Goal: Complete application form

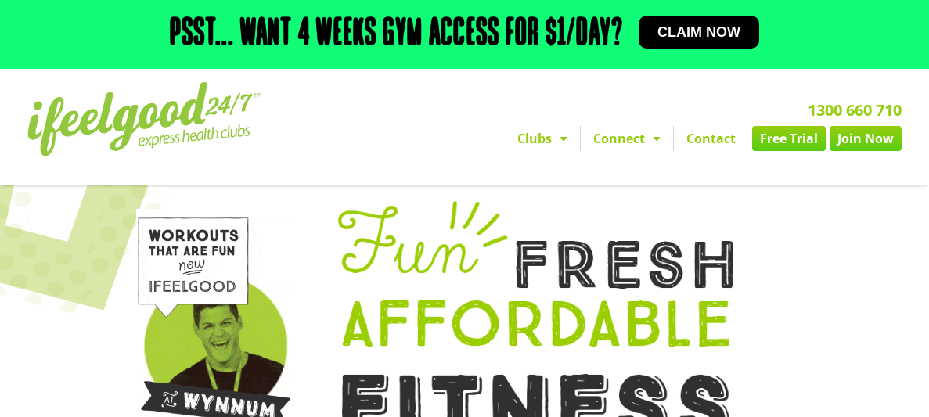
click at [705, 31] on span "Claim now" at bounding box center [699, 32] width 83 height 14
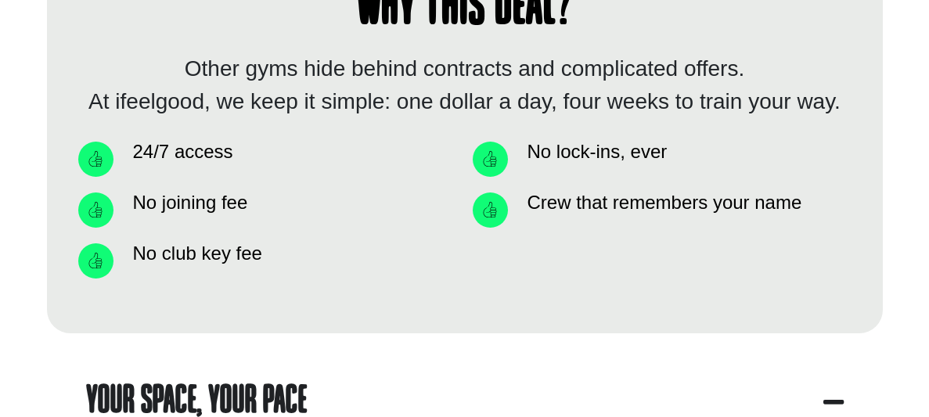
scroll to position [1296, 0]
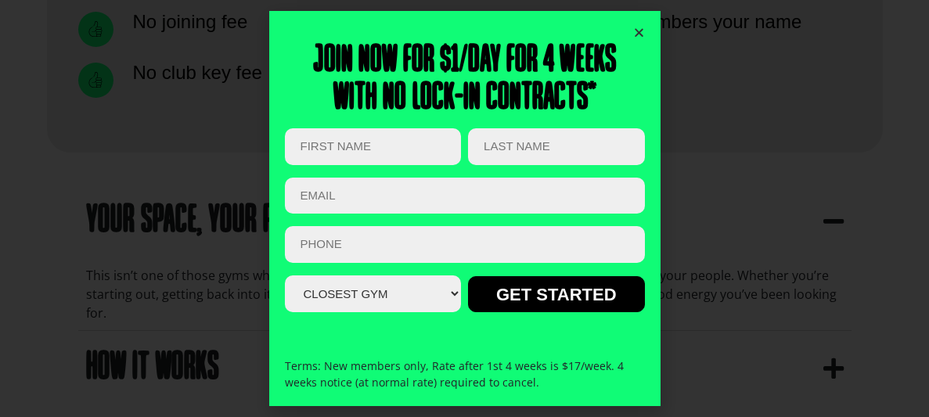
click at [639, 31] on icon "Close" at bounding box center [639, 33] width 12 height 12
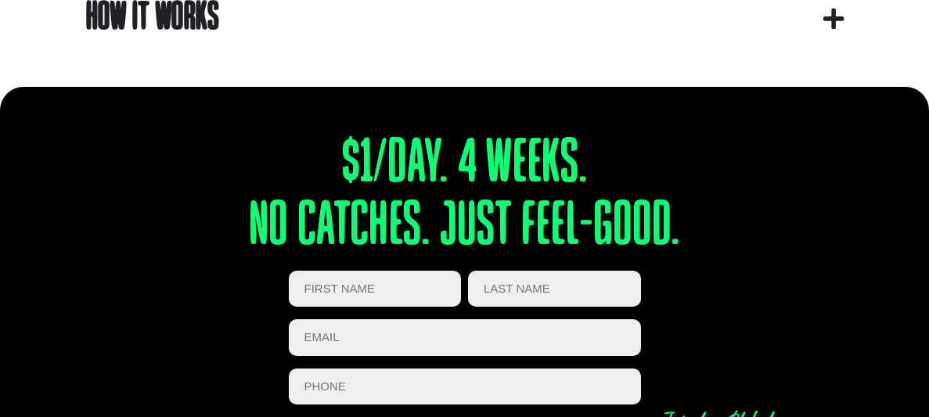
scroll to position [1459, 0]
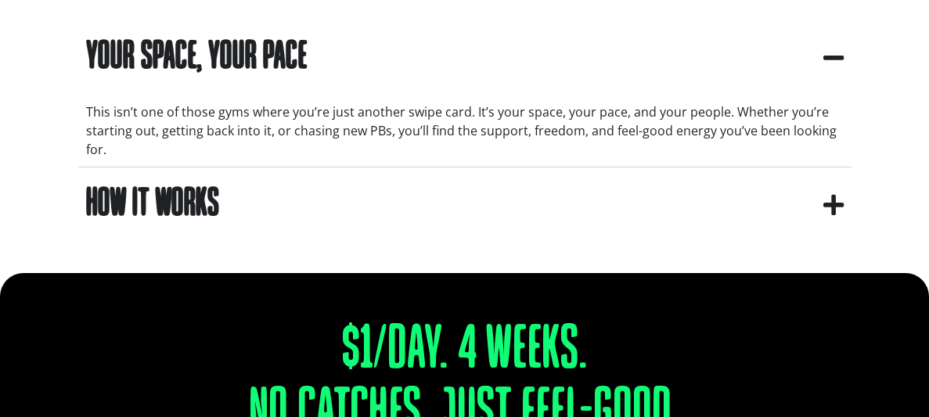
click at [841, 217] on icon "apbct__label_id__gravity_form" at bounding box center [834, 204] width 20 height 23
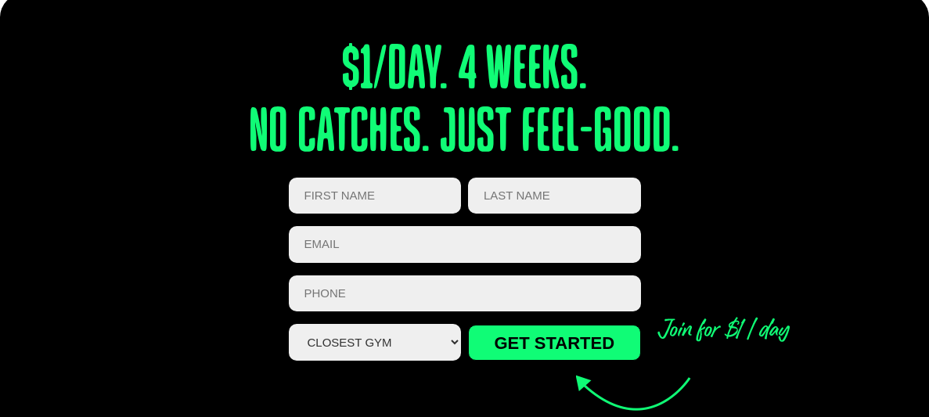
scroll to position [1781, 0]
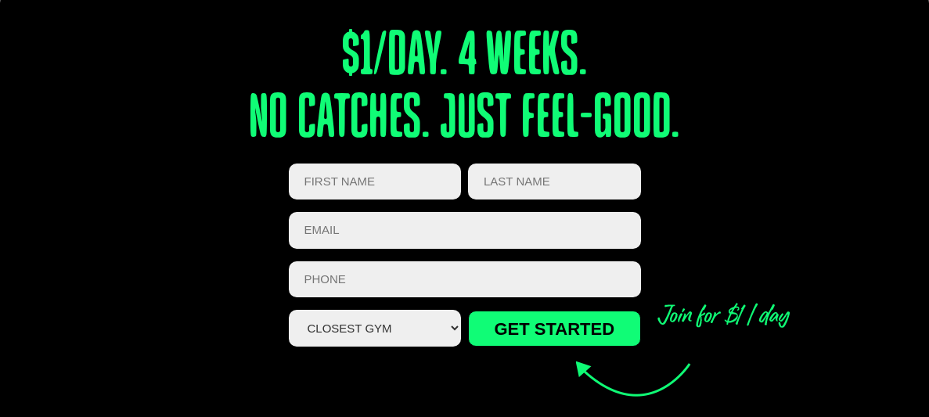
click at [370, 173] on input "First Name (Required)" at bounding box center [375, 182] width 173 height 37
type input "Mathew"
type input "Haira"
type input "0406074272"
click at [402, 233] on input "Email (Required)" at bounding box center [465, 230] width 352 height 37
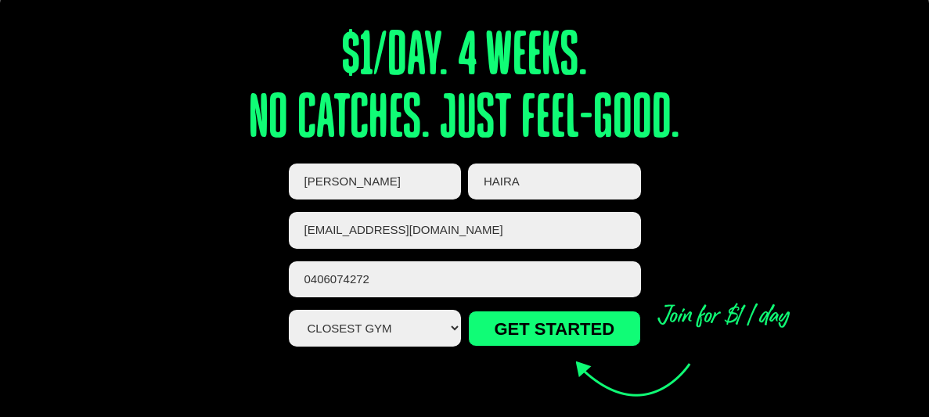
type input "matthaira369@gmail.com"
click at [433, 330] on select "Closest Gym Alexandra Hills Calamvale Coopers Plains Middle Park Oxley Park Rid…" at bounding box center [375, 328] width 173 height 37
select select "Calamvale"
click at [289, 315] on select "Closest Gym Alexandra Hills Calamvale Coopers Plains Middle Park Oxley Park Rid…" at bounding box center [375, 328] width 173 height 37
